Goal: Task Accomplishment & Management: Manage account settings

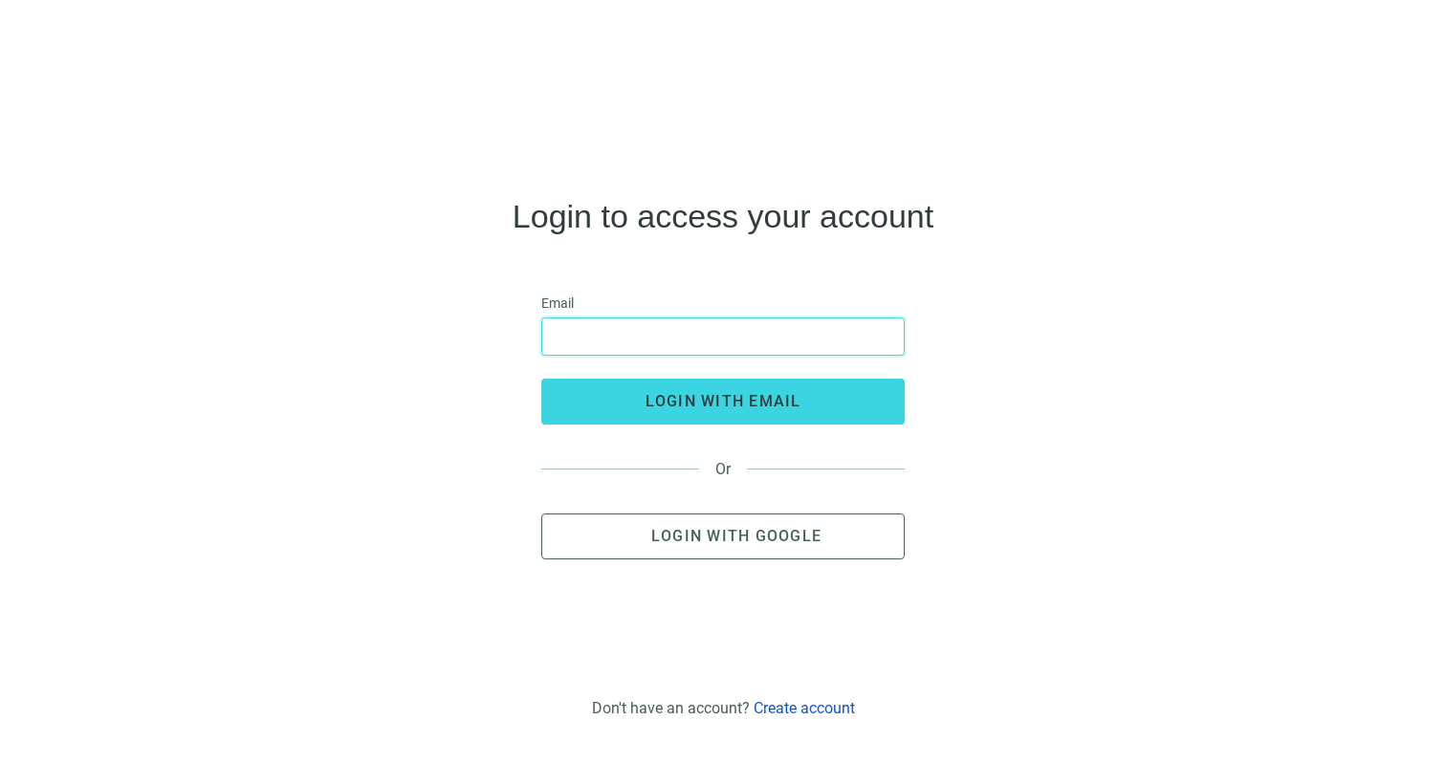
click at [674, 332] on input "email" at bounding box center [723, 336] width 339 height 36
type input "**********"
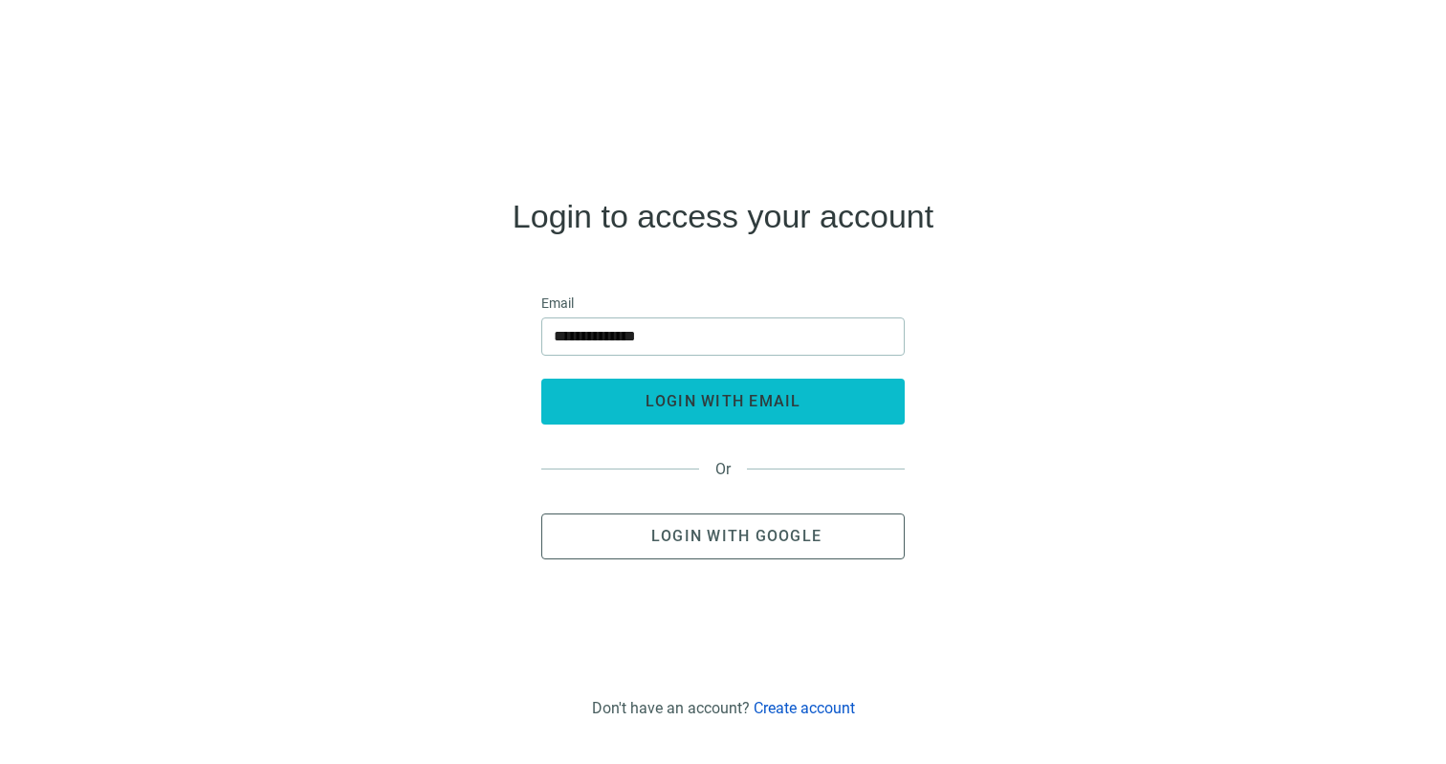
click at [702, 405] on span "login with email" at bounding box center [724, 401] width 156 height 18
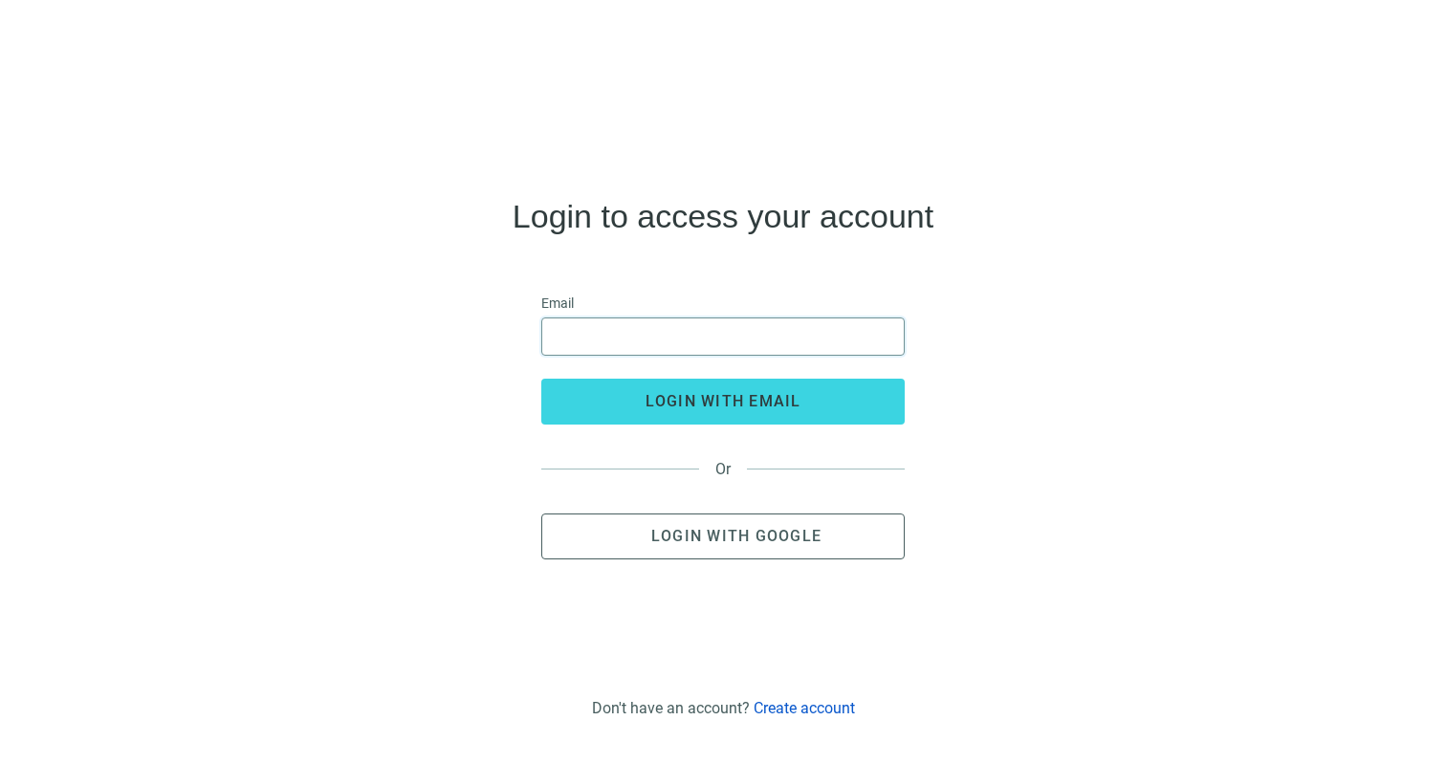
click at [598, 339] on input "email" at bounding box center [723, 336] width 339 height 36
click at [628, 355] on span at bounding box center [722, 336] width 363 height 38
click at [629, 345] on input "email" at bounding box center [723, 336] width 339 height 36
type input "**********"
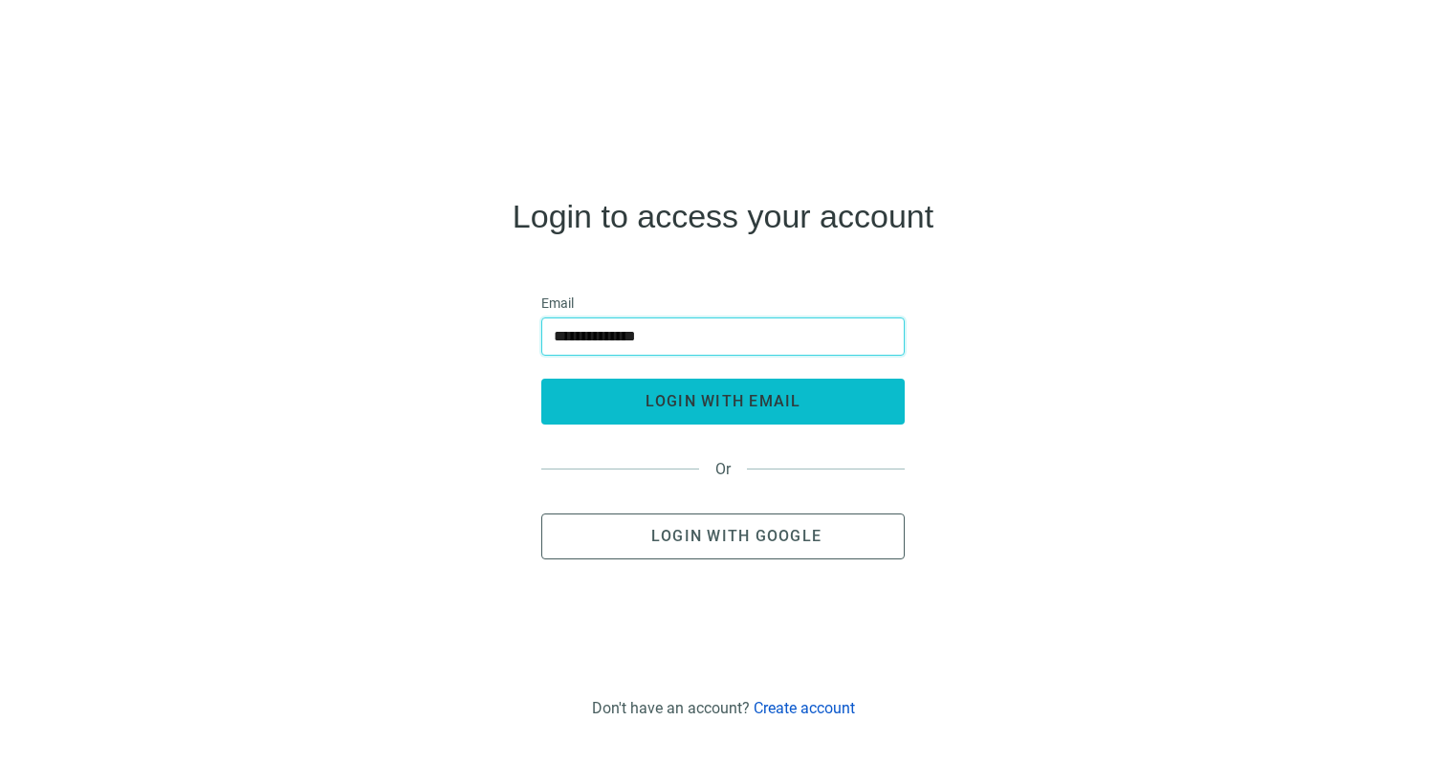
click at [655, 402] on span "login with email" at bounding box center [724, 401] width 156 height 18
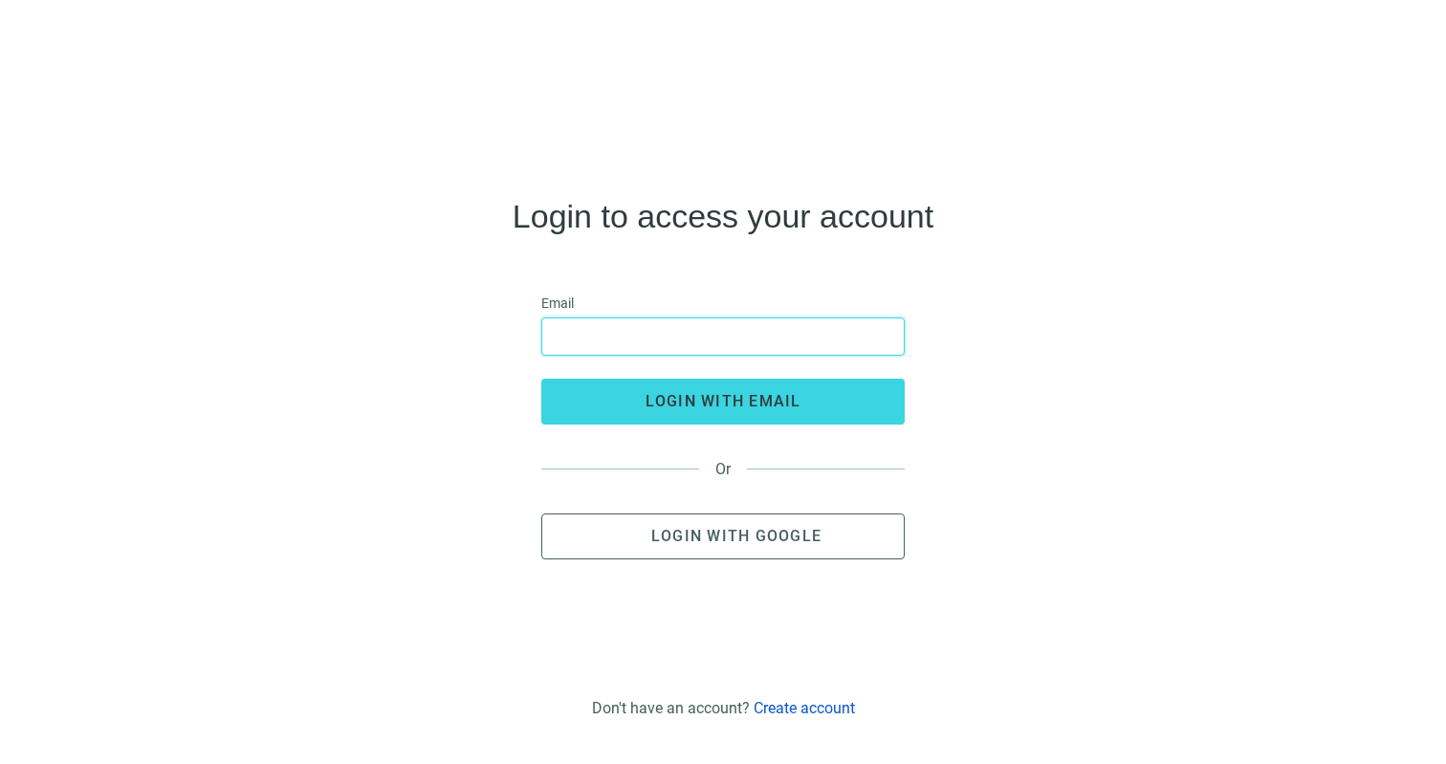
click at [709, 347] on input "email" at bounding box center [723, 336] width 339 height 36
type input "**********"
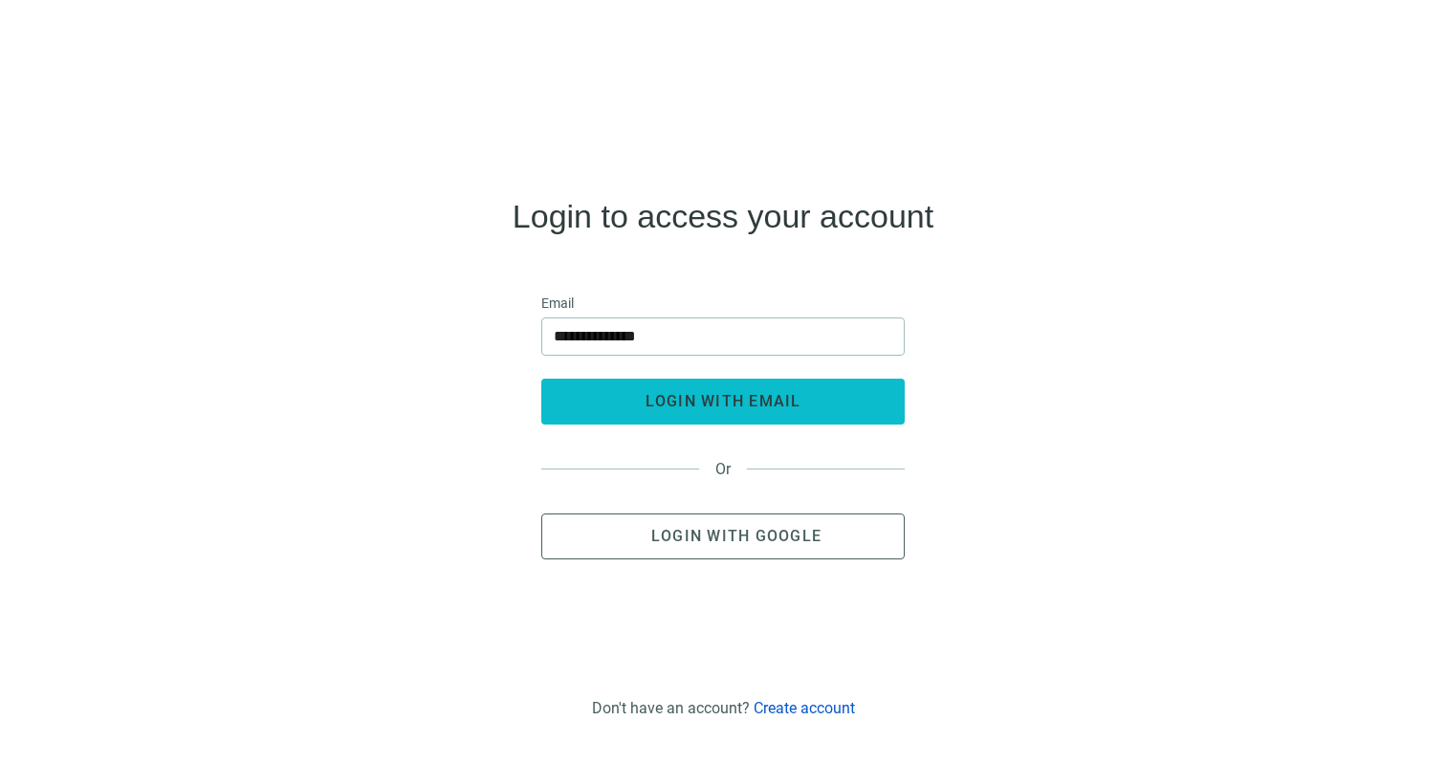
click at [692, 405] on span "login with email" at bounding box center [724, 401] width 156 height 18
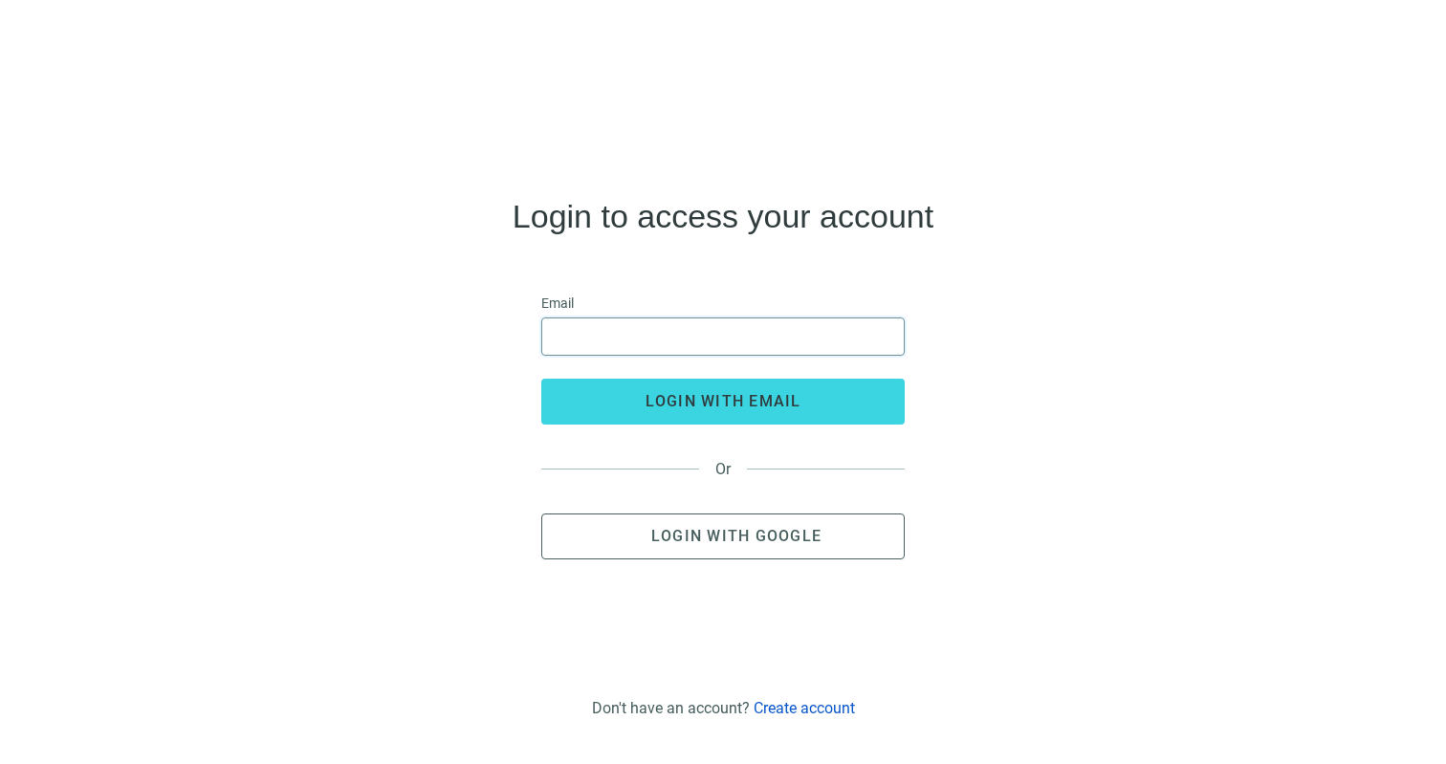
click at [678, 328] on input "email" at bounding box center [723, 336] width 339 height 36
type input "**********"
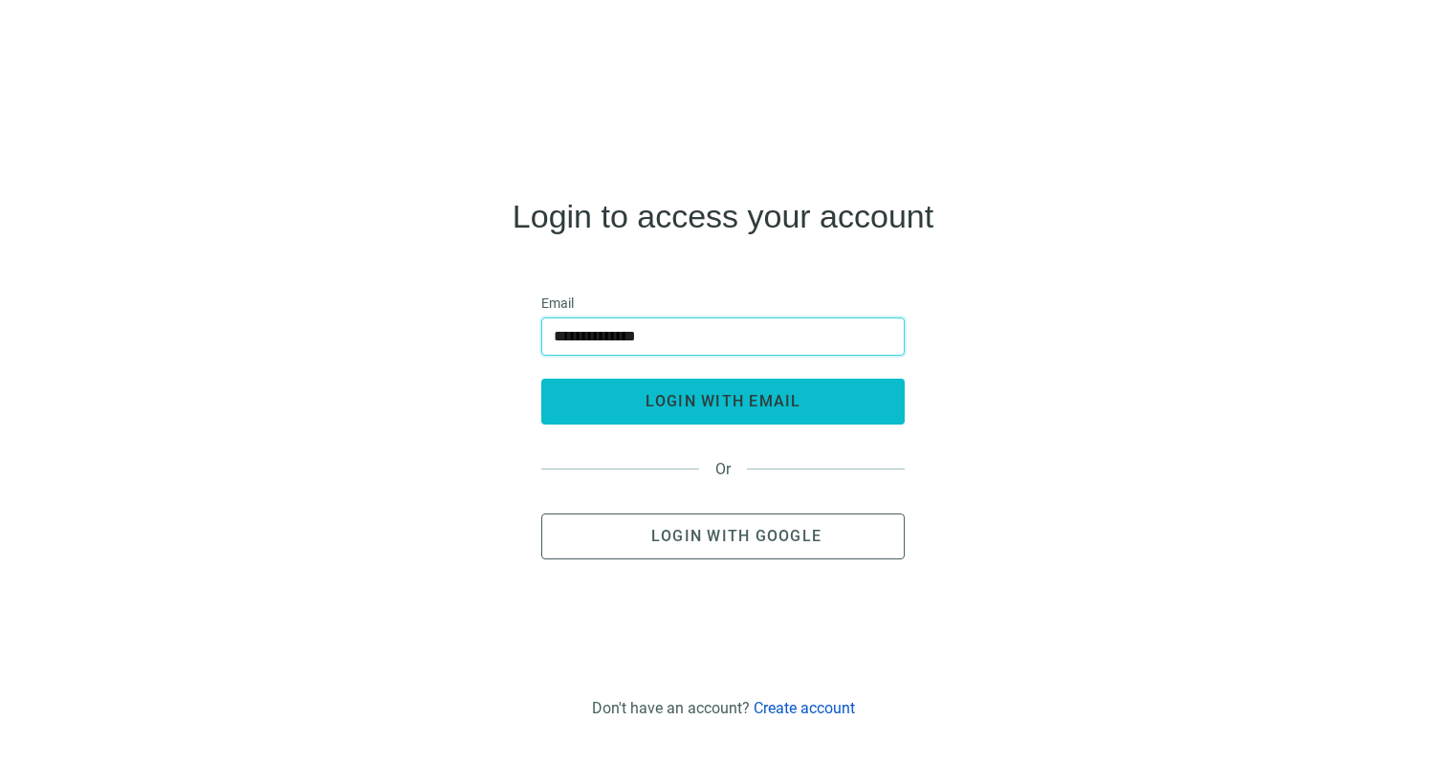
click at [713, 388] on button "login with email" at bounding box center [722, 402] width 363 height 46
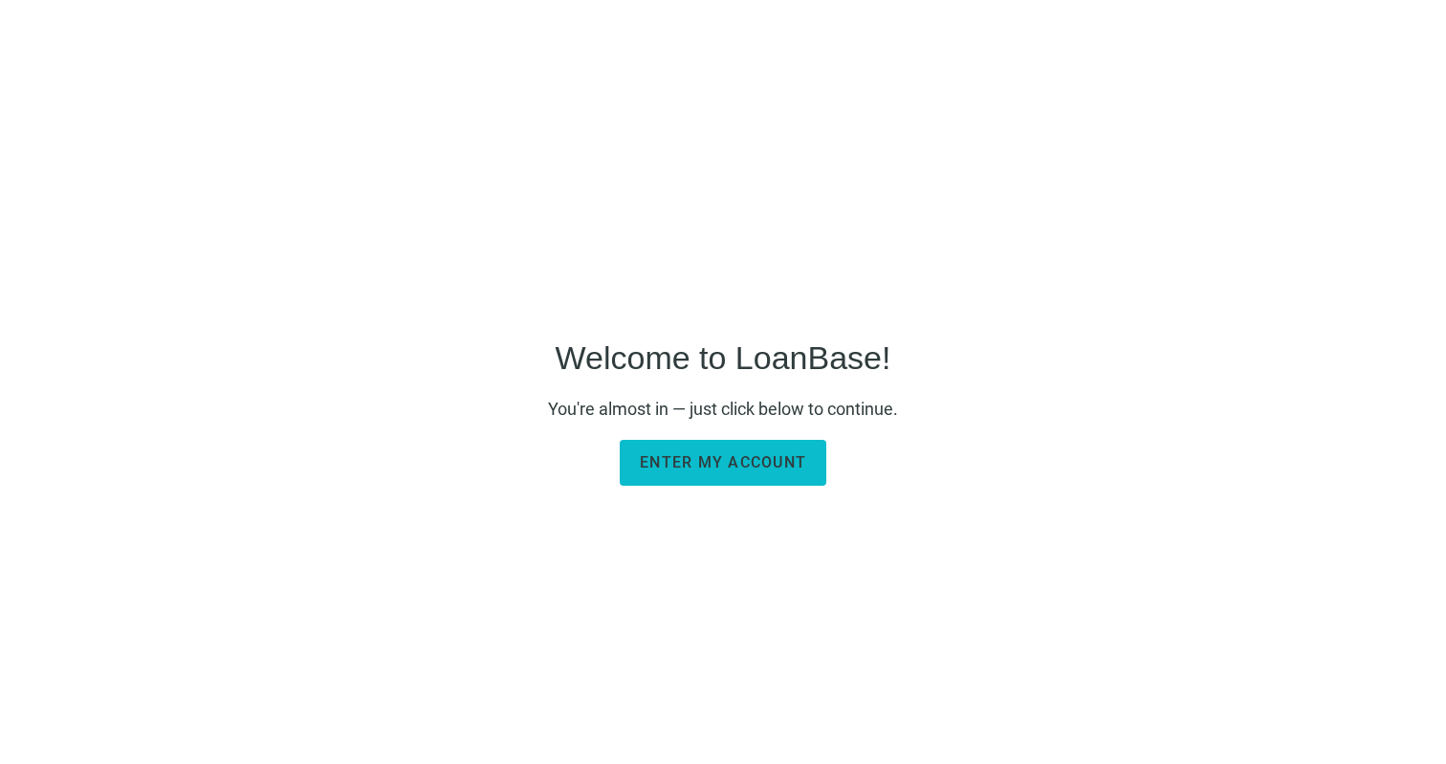
click at [743, 470] on span "Enter my account" at bounding box center [723, 462] width 166 height 18
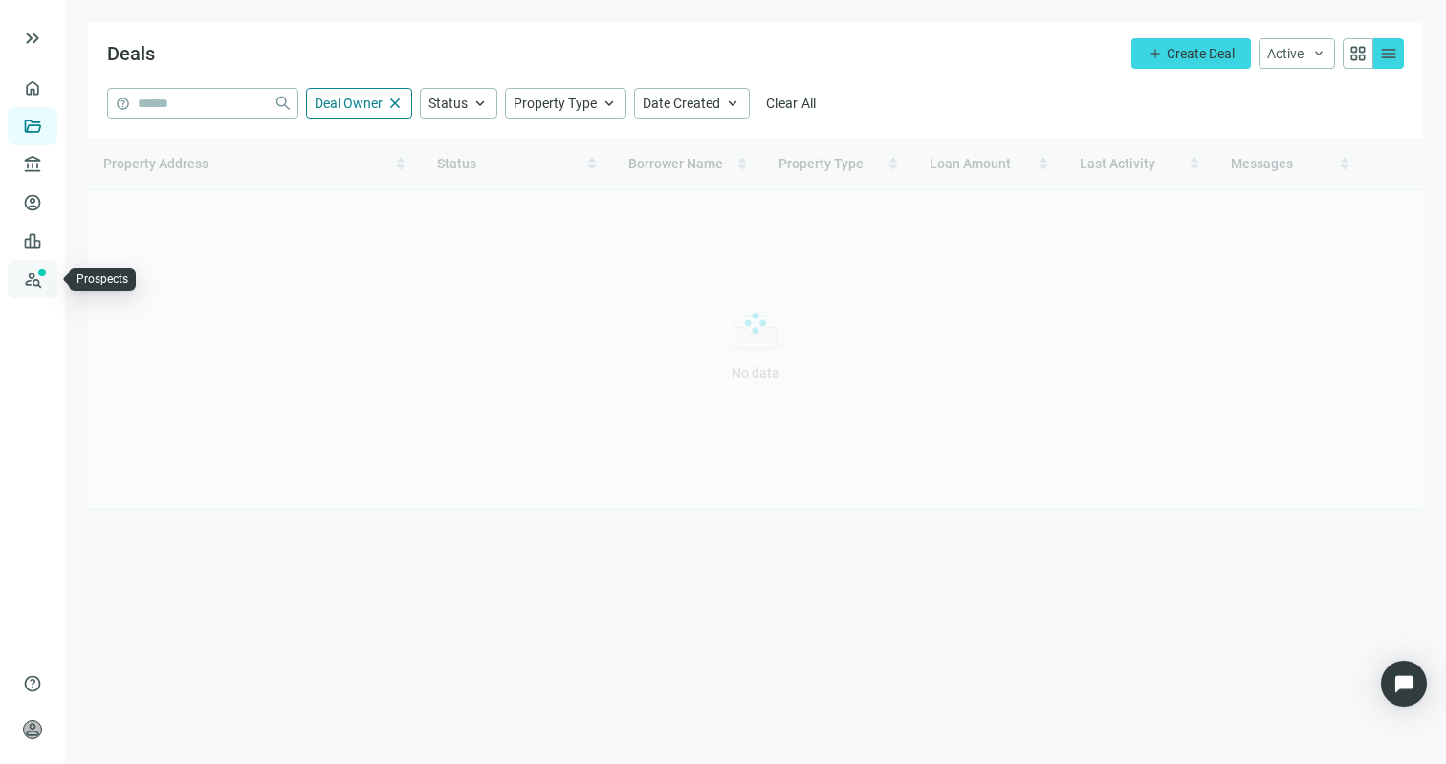
click at [48, 279] on link "Prospects New" at bounding box center [78, 279] width 61 height 38
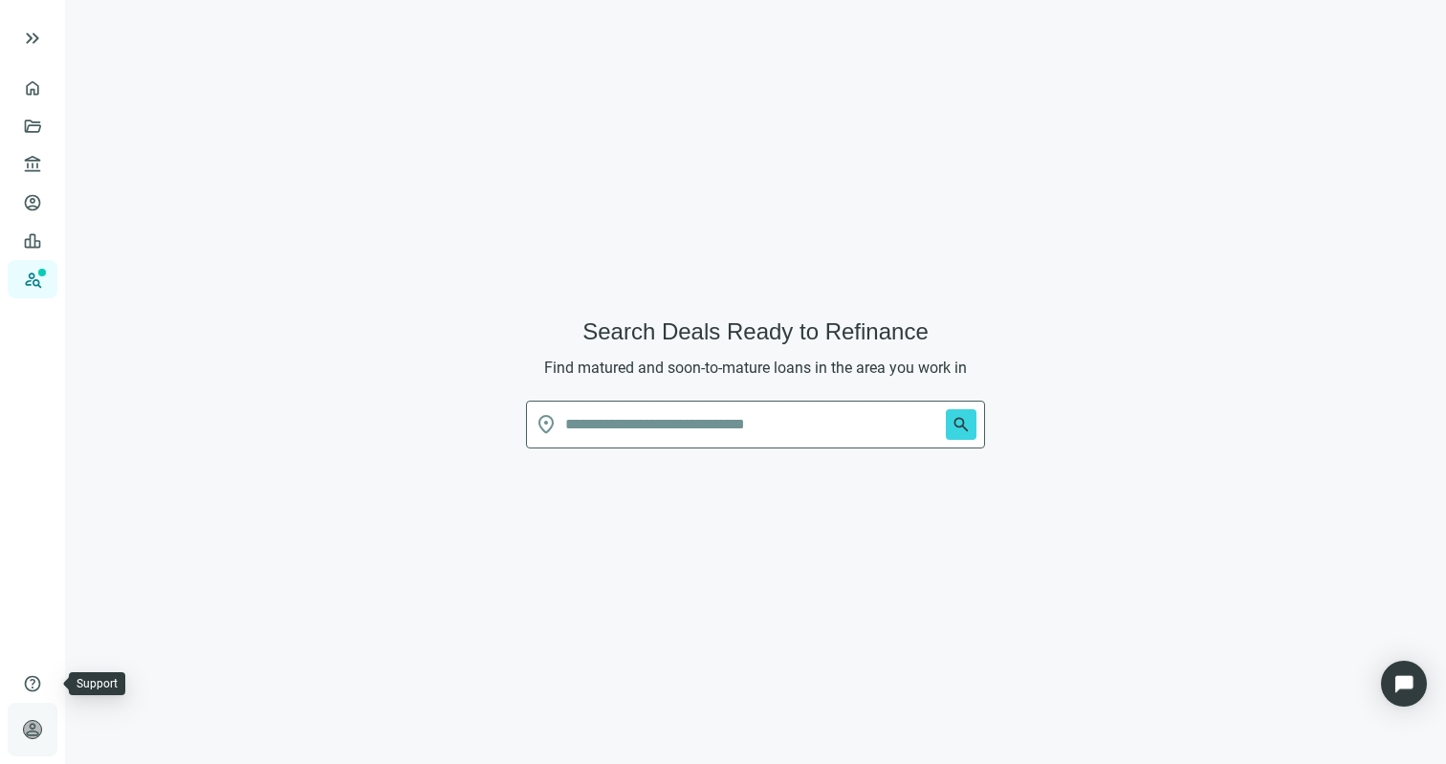
click at [38, 725] on span "person" at bounding box center [32, 729] width 19 height 19
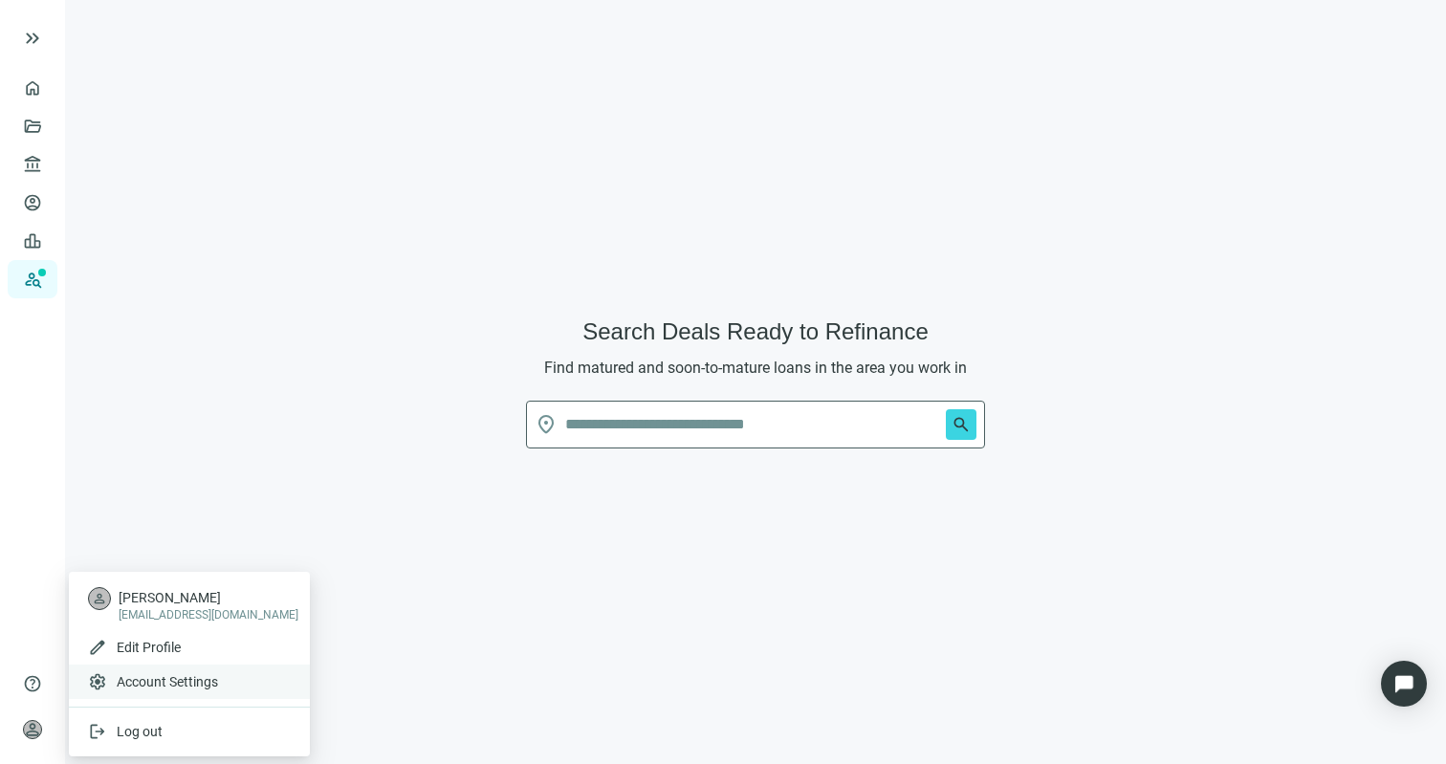
click at [136, 681] on span "Account Settings" at bounding box center [167, 681] width 101 height 19
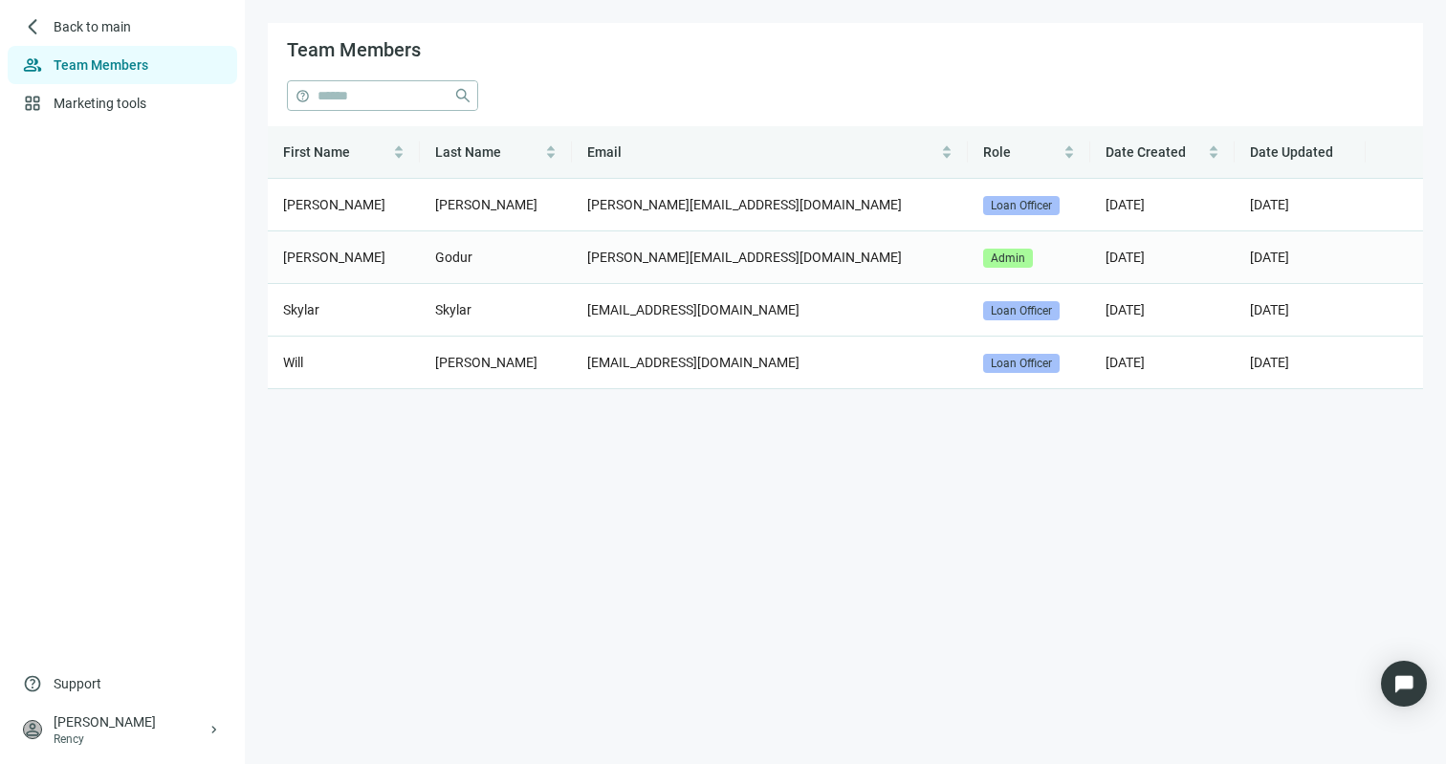
click at [983, 252] on span "Admin" at bounding box center [1008, 258] width 50 height 19
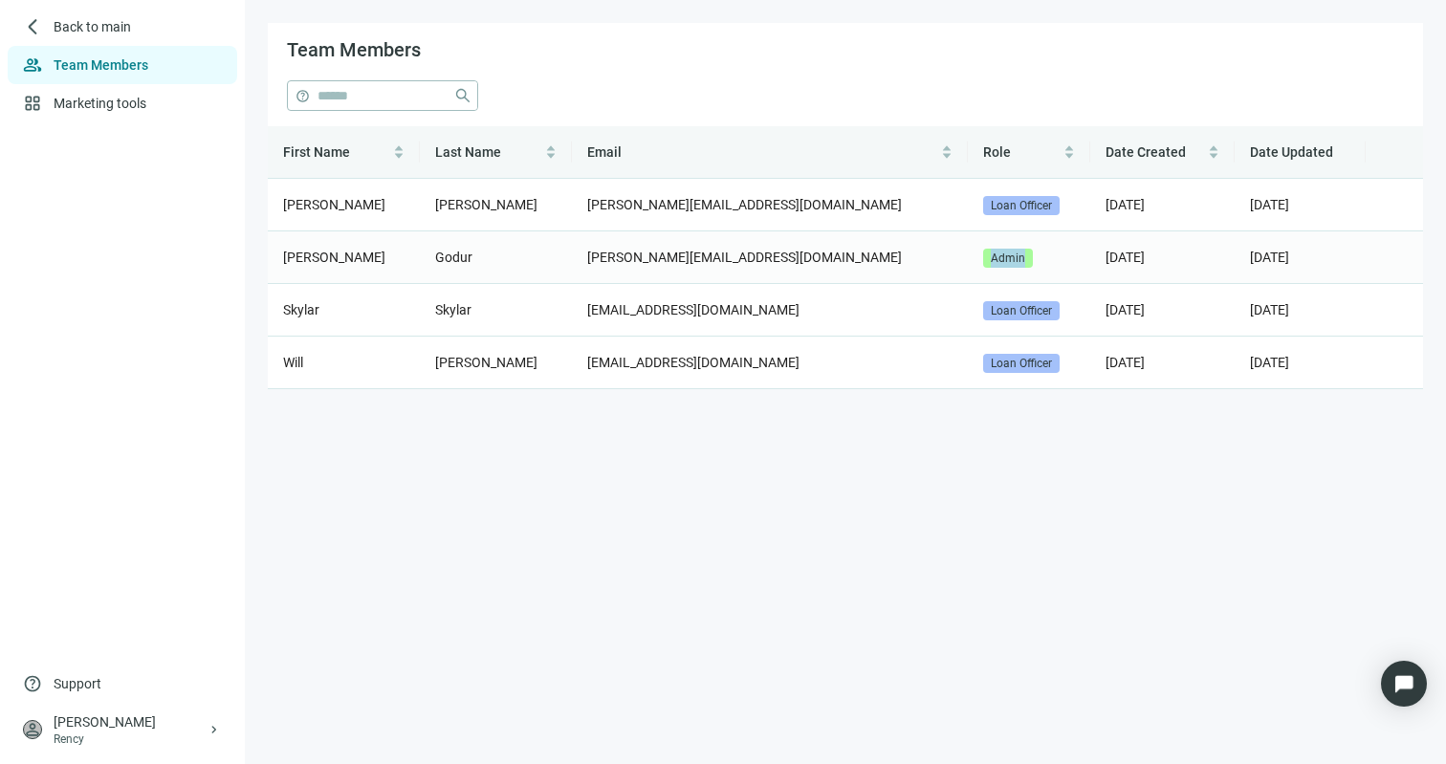
click at [983, 252] on span "Admin" at bounding box center [1008, 258] width 50 height 19
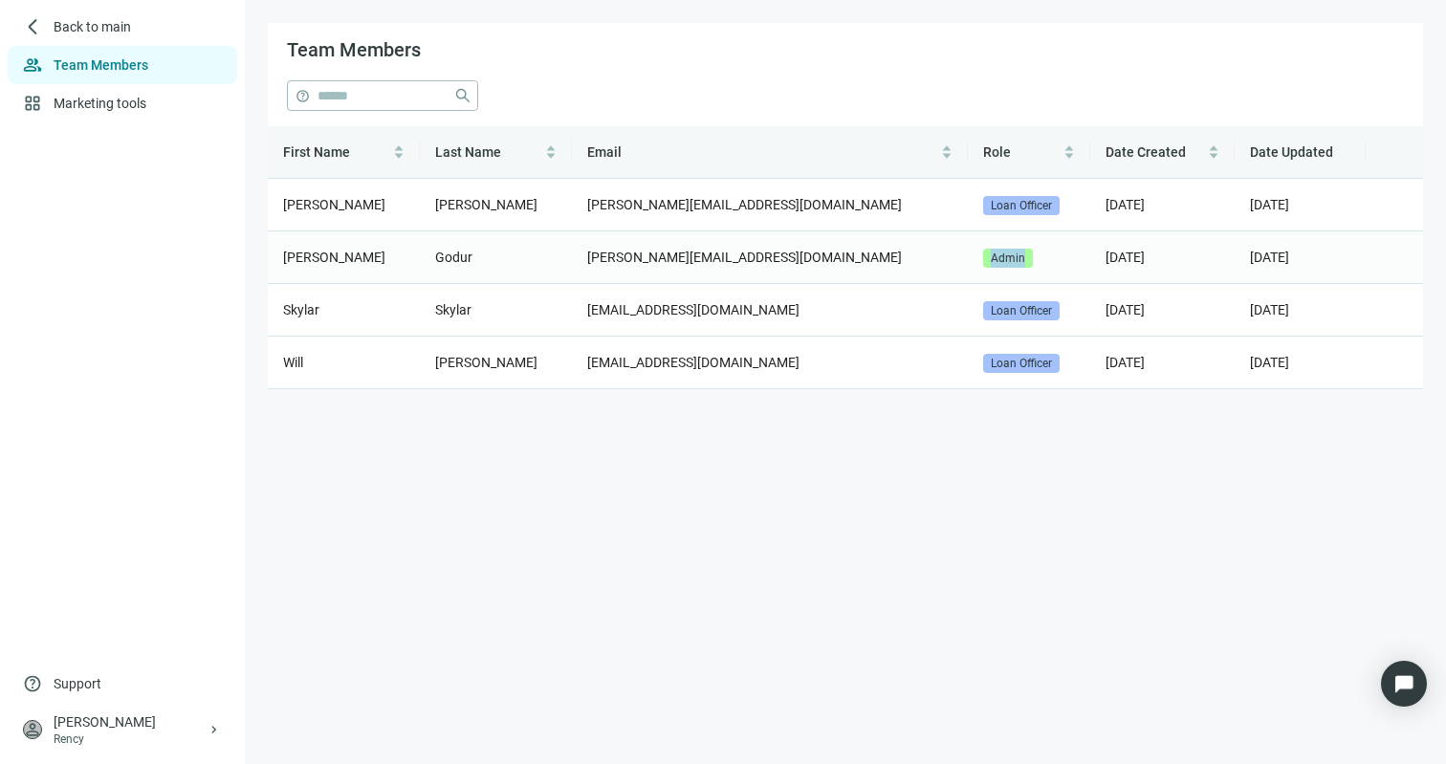
click at [983, 252] on span "Admin" at bounding box center [1008, 258] width 50 height 19
